Goal: Complete application form

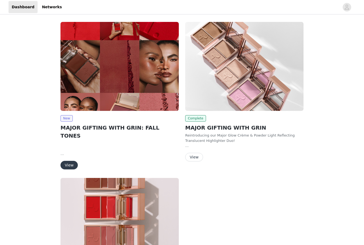
click at [70, 161] on button "View" at bounding box center [69, 165] width 17 height 9
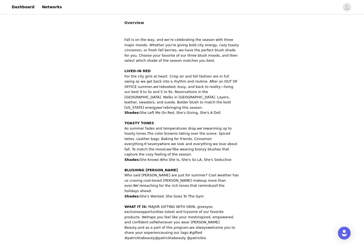
scroll to position [215, 0]
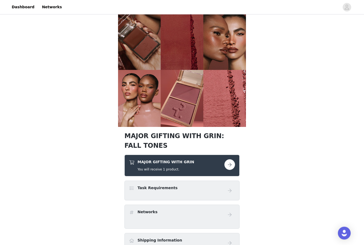
scroll to position [66, 0]
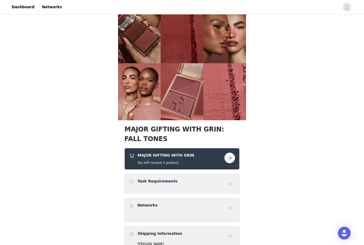
click at [232, 159] on button "button" at bounding box center [230, 158] width 11 height 11
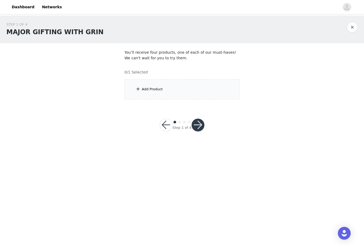
click at [214, 80] on div "Add Product" at bounding box center [182, 89] width 115 height 20
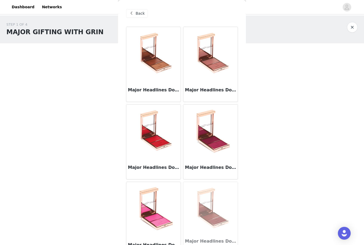
click at [219, 135] on img at bounding box center [210, 130] width 53 height 53
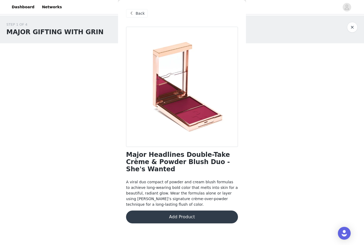
click at [199, 210] on button "Add Product" at bounding box center [182, 216] width 112 height 13
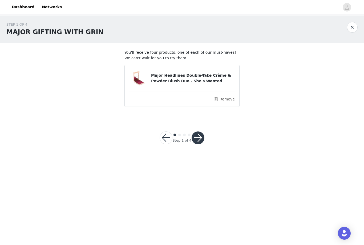
click at [198, 135] on button "button" at bounding box center [198, 137] width 13 height 13
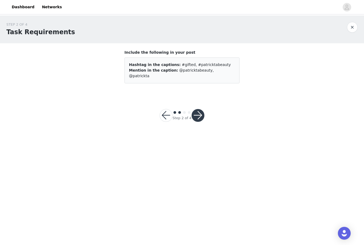
click at [198, 109] on button "button" at bounding box center [198, 115] width 13 height 13
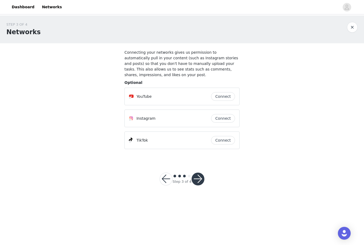
click at [199, 179] on button "button" at bounding box center [198, 178] width 13 height 13
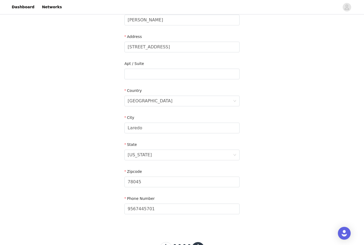
scroll to position [102, 0]
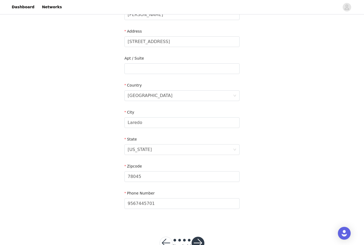
click at [197, 242] on button "button" at bounding box center [198, 242] width 13 height 13
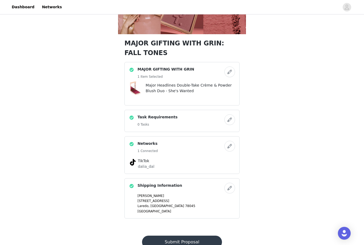
scroll to position [154, 0]
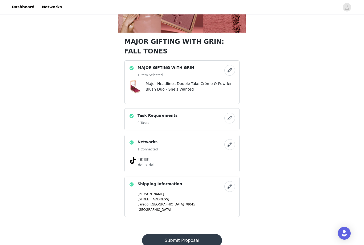
click at [190, 241] on button "Submit Proposal" at bounding box center [182, 240] width 80 height 13
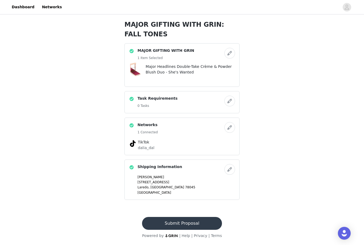
scroll to position [0, 0]
